Goal: Subscribe to service/newsletter

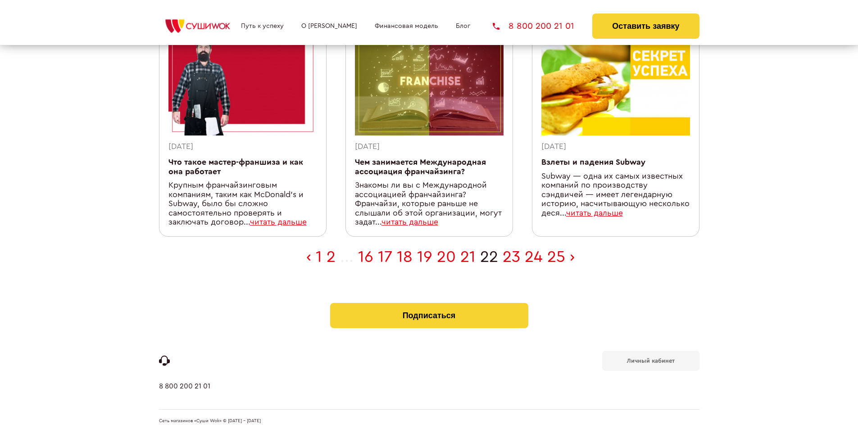
scroll to position [295, 0]
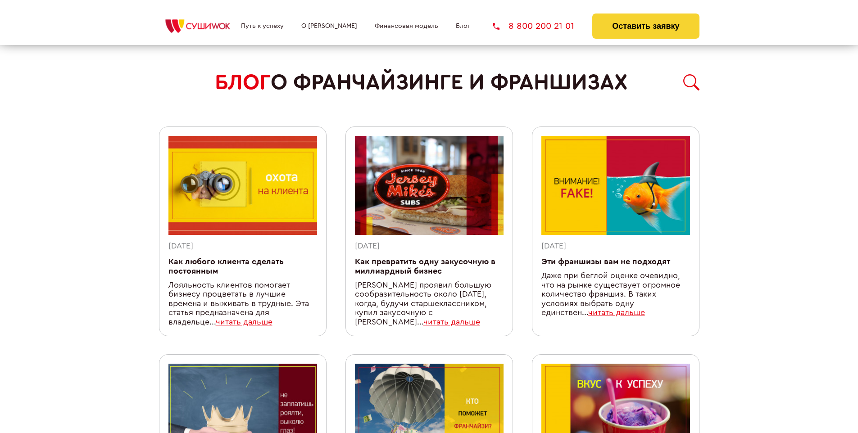
scroll to position [792, 0]
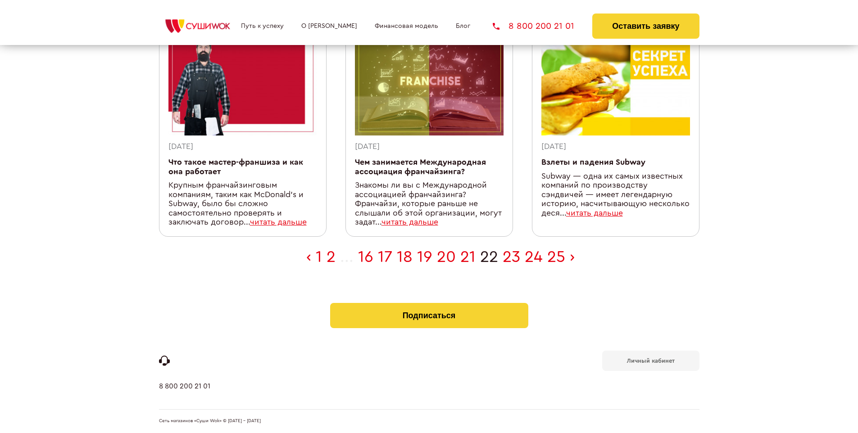
click at [650, 360] on b "Личный кабинет" at bounding box center [651, 361] width 48 height 6
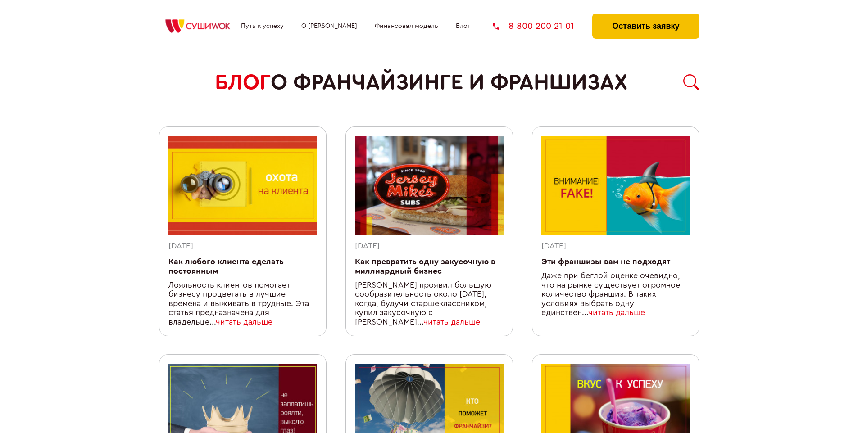
click at [645, 16] on button "Оставить заявку" at bounding box center [645, 26] width 107 height 25
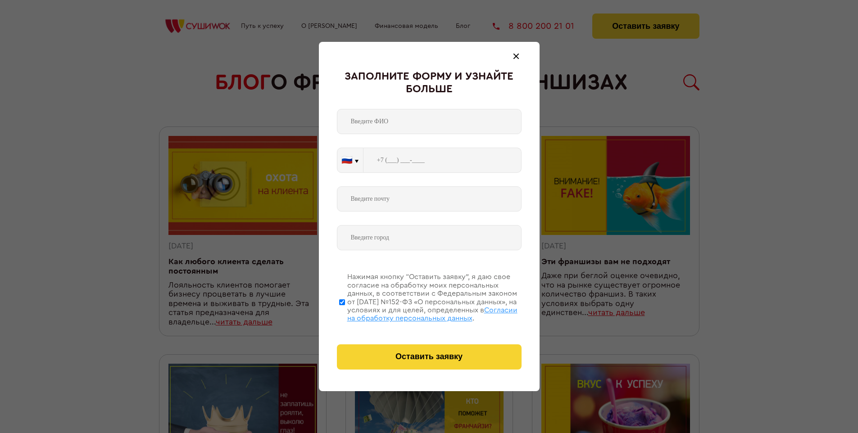
click at [417, 313] on span "Согласии на обработку персональных данных" at bounding box center [432, 314] width 170 height 15
click at [345, 313] on input "Нажимая кнопку “Оставить заявку”, я даю свое согласие на обработку моих персона…" at bounding box center [342, 302] width 6 height 72
checkbox input "false"
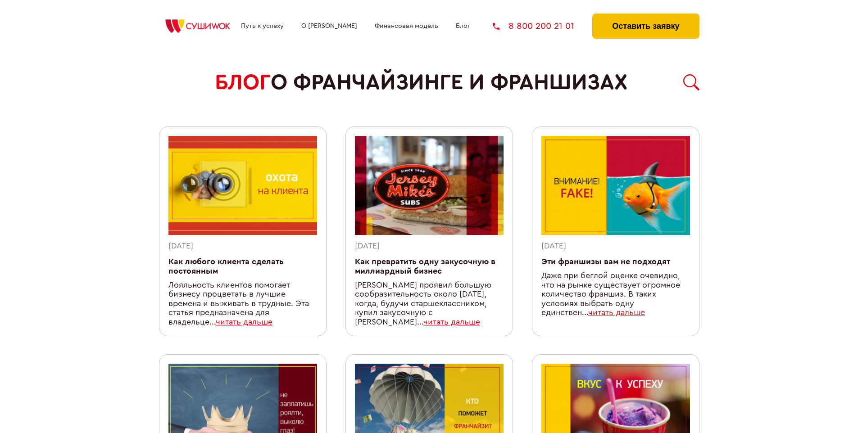
click at [645, 16] on button "Оставить заявку" at bounding box center [645, 26] width 107 height 25
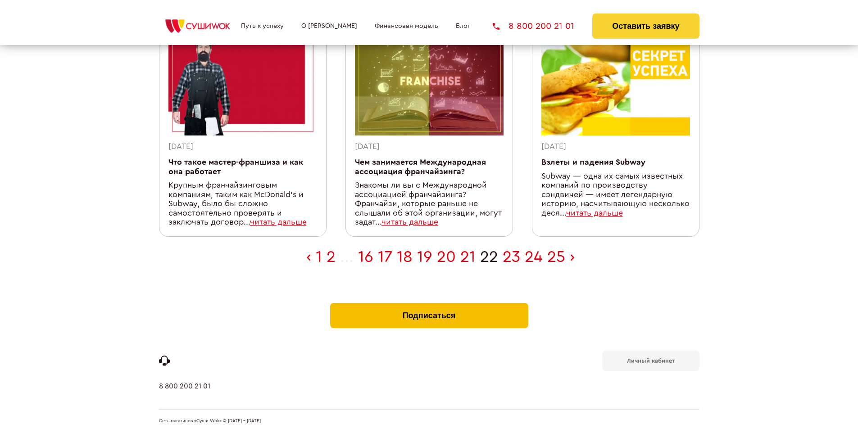
click at [429, 305] on button "Подписаться" at bounding box center [429, 315] width 198 height 25
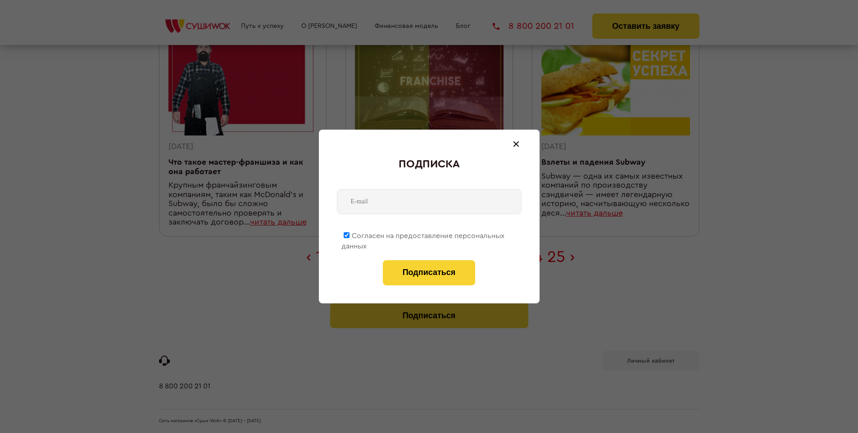
click at [423, 234] on span "Согласен на предоставление персональных данных" at bounding box center [422, 241] width 163 height 18
click at [349, 234] on input "Согласен на предоставление персональных данных" at bounding box center [347, 235] width 6 height 6
checkbox input "false"
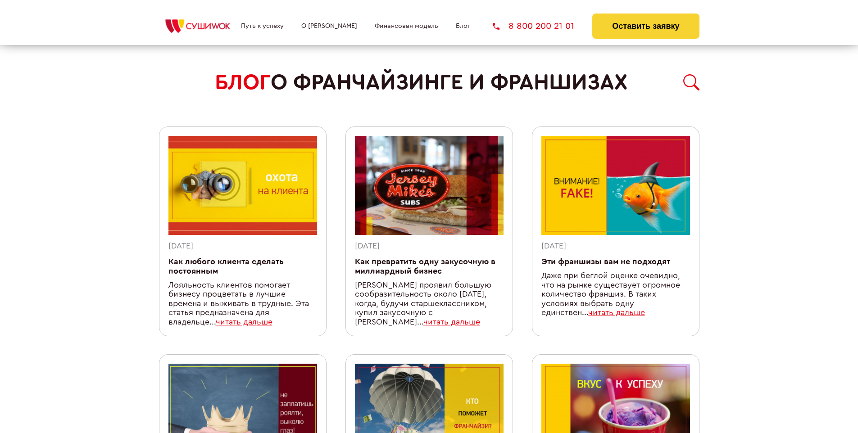
scroll to position [792, 0]
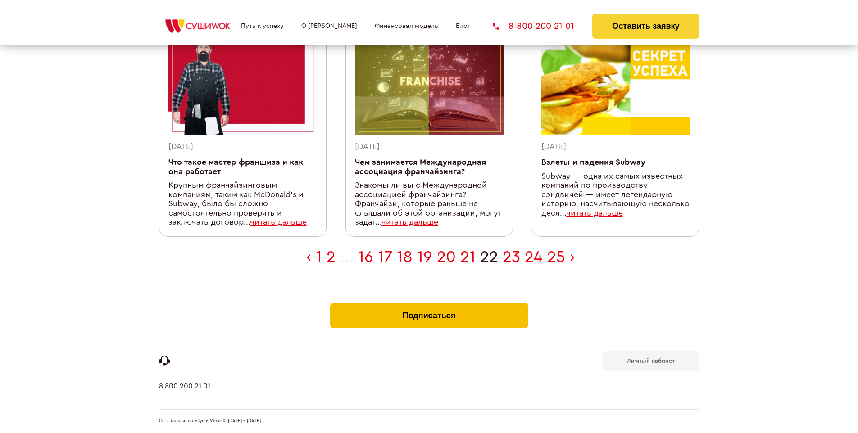
click at [429, 305] on button "Подписаться" at bounding box center [429, 315] width 198 height 25
